Goal: Information Seeking & Learning: Learn about a topic

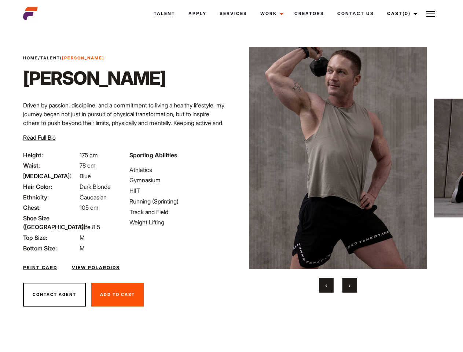
click at [400, 14] on link "Cast (0)" at bounding box center [401, 14] width 41 height 20
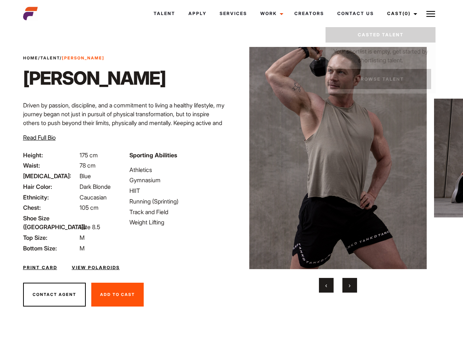
click at [431, 14] on img at bounding box center [430, 14] width 9 height 9
click at [338, 170] on img at bounding box center [338, 158] width 178 height 222
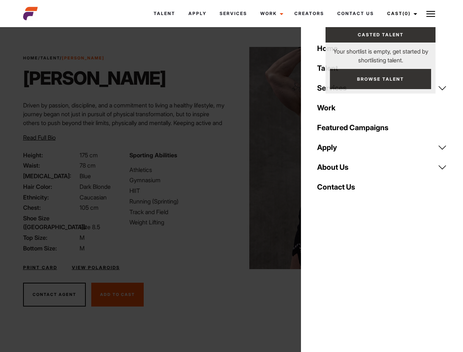
click at [231, 158] on div "Sporting Abilities Athletics Gymnasium HIIT Running (Sprinting) Track and Field…" at bounding box center [178, 202] width 106 height 102
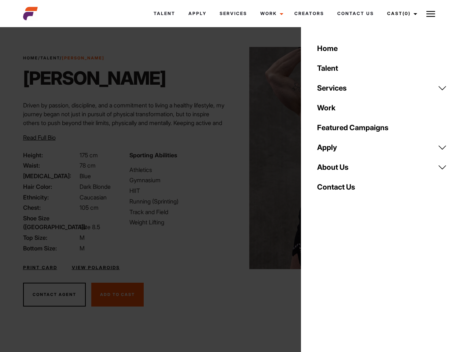
click at [326, 285] on button "‹" at bounding box center [326, 285] width 15 height 15
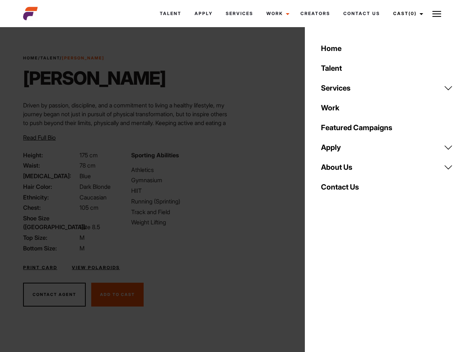
click at [350, 285] on button "›" at bounding box center [354, 285] width 15 height 15
